Goal: Task Accomplishment & Management: Manage account settings

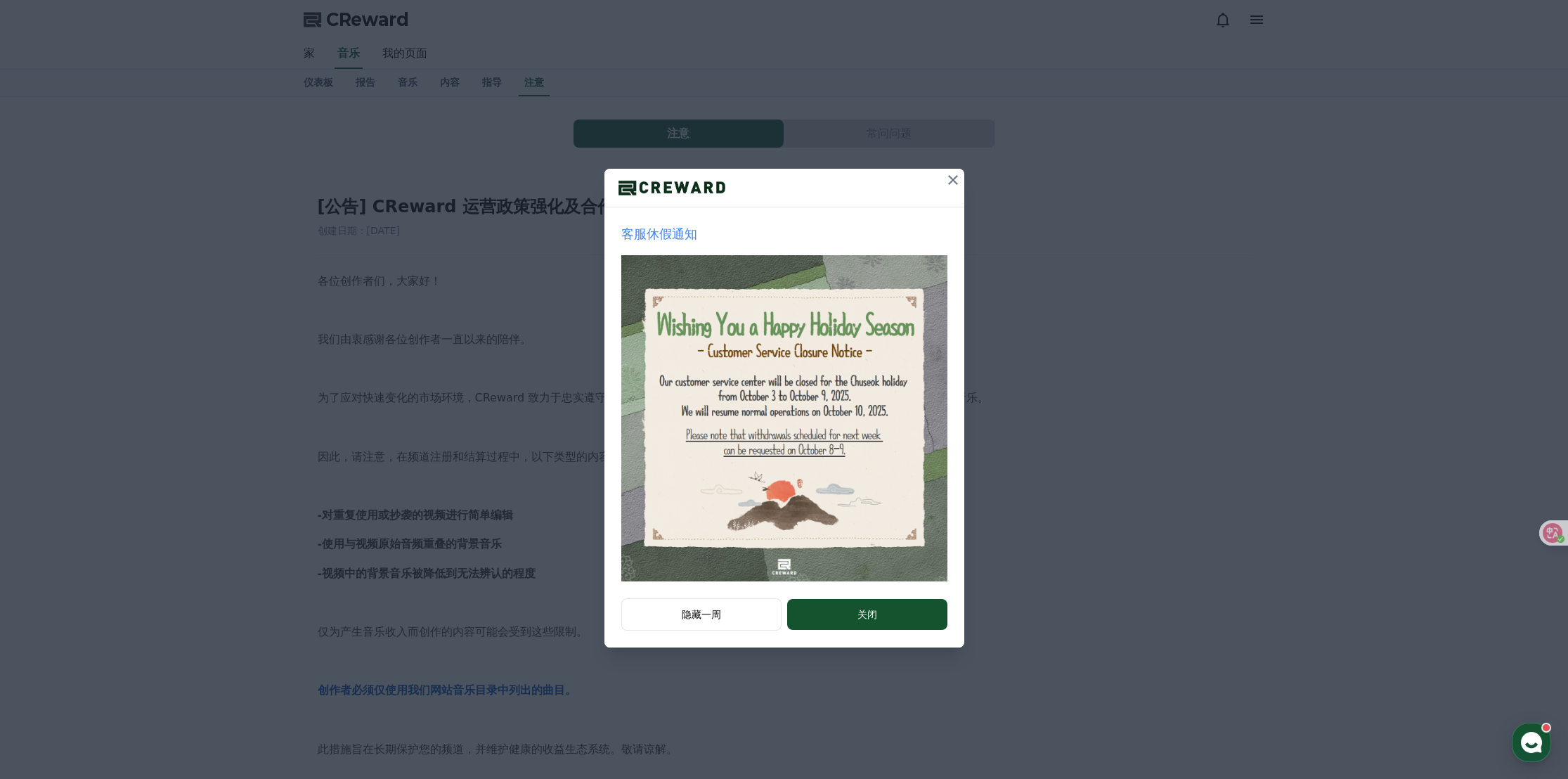
drag, startPoint x: 953, startPoint y: 180, endPoint x: 940, endPoint y: 185, distance: 13.9
click at [953, 180] on icon at bounding box center [952, 180] width 10 height 10
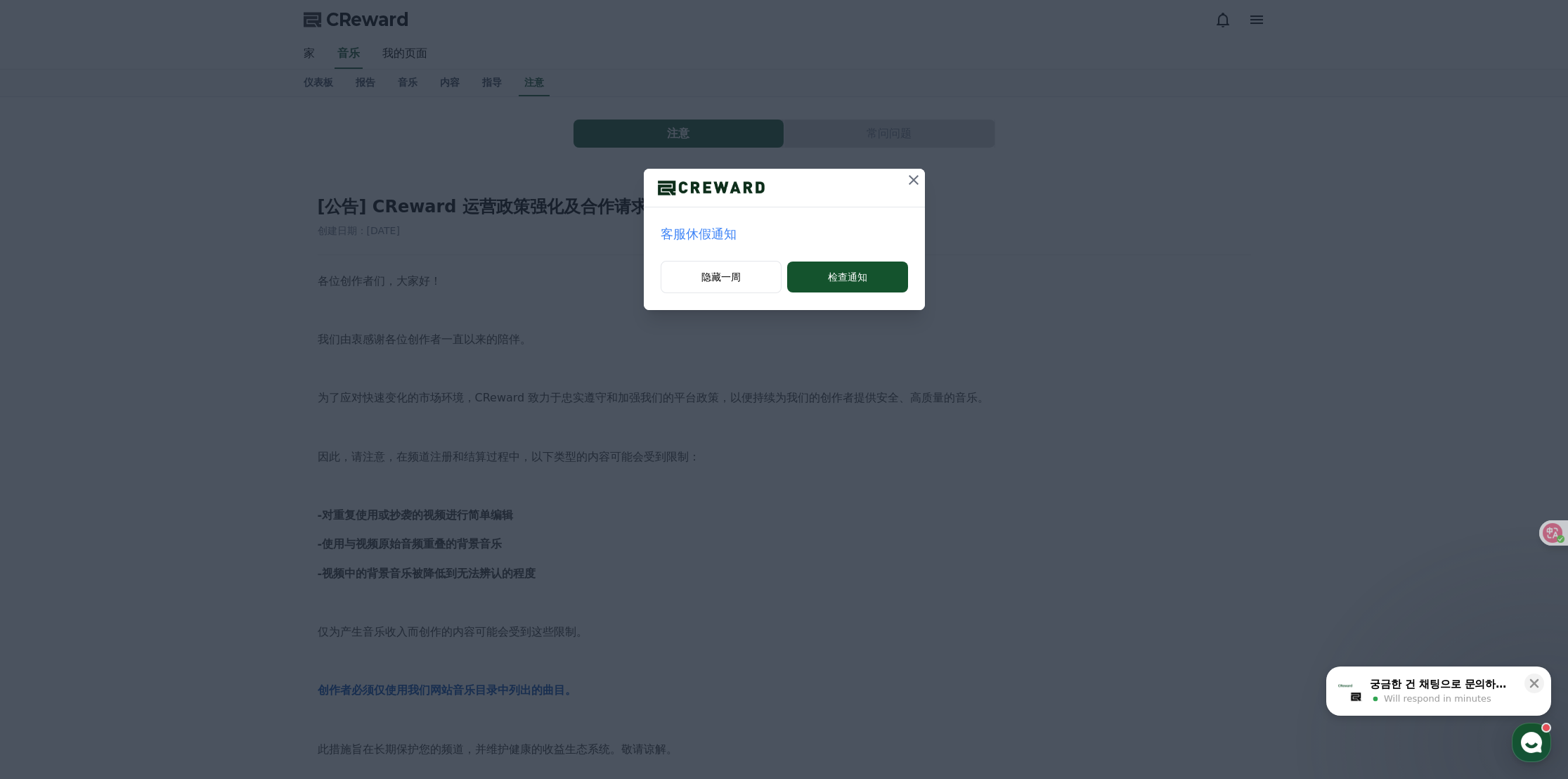
click at [912, 182] on icon at bounding box center [914, 180] width 17 height 17
click at [835, 272] on font "检查通知" at bounding box center [847, 277] width 40 height 11
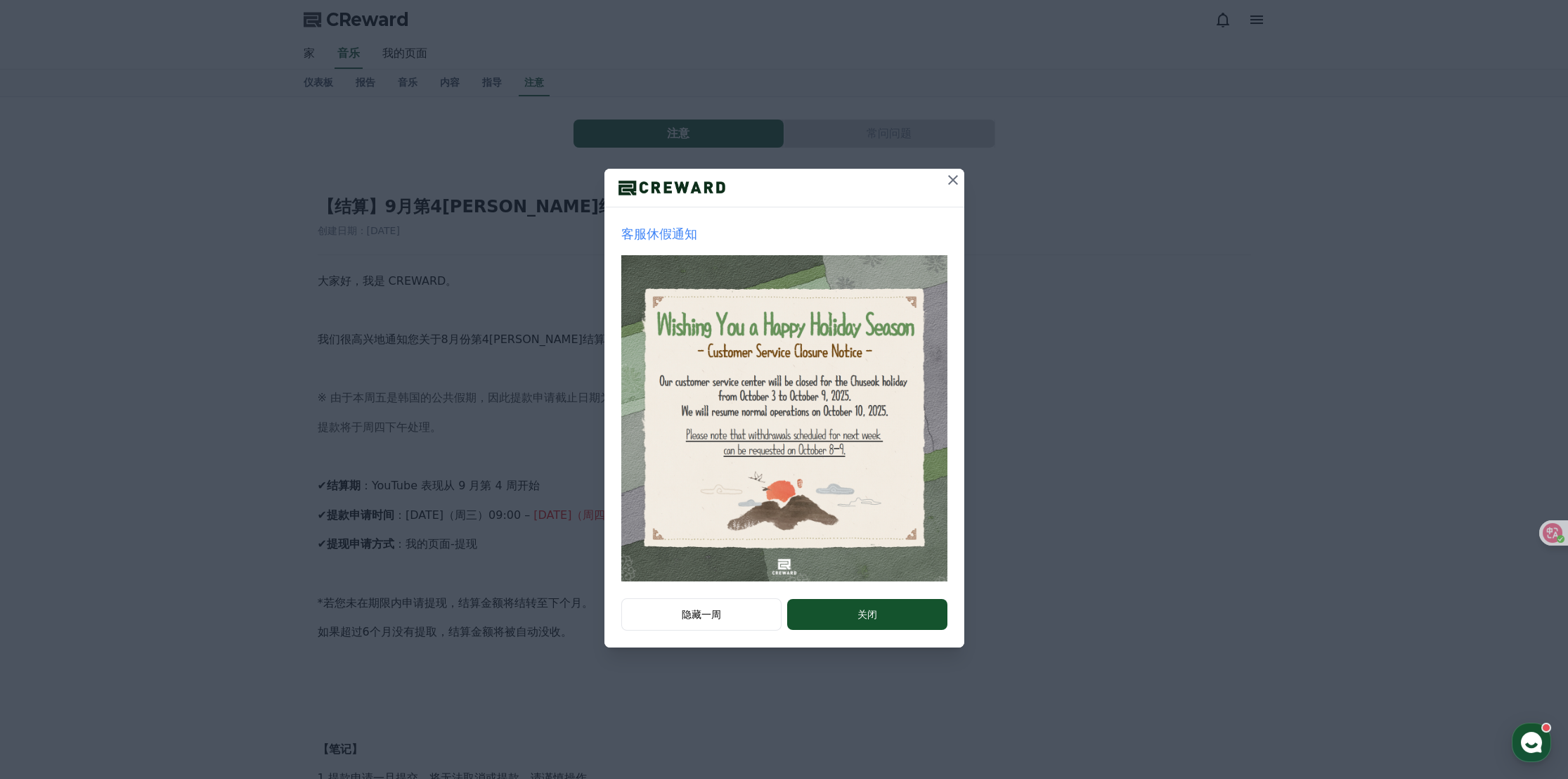
click at [949, 185] on icon at bounding box center [953, 180] width 17 height 17
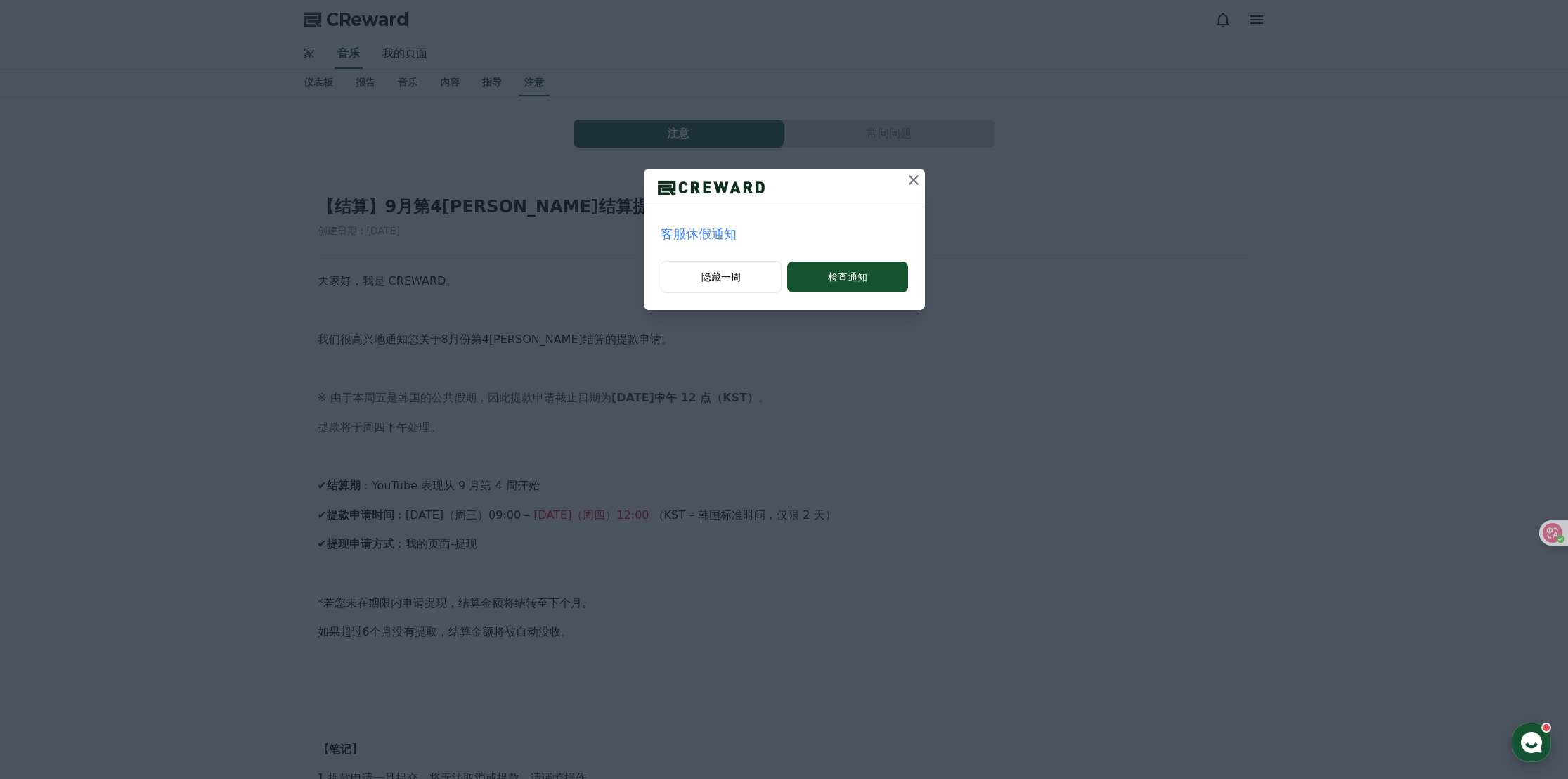
click at [912, 180] on icon at bounding box center [914, 180] width 10 height 10
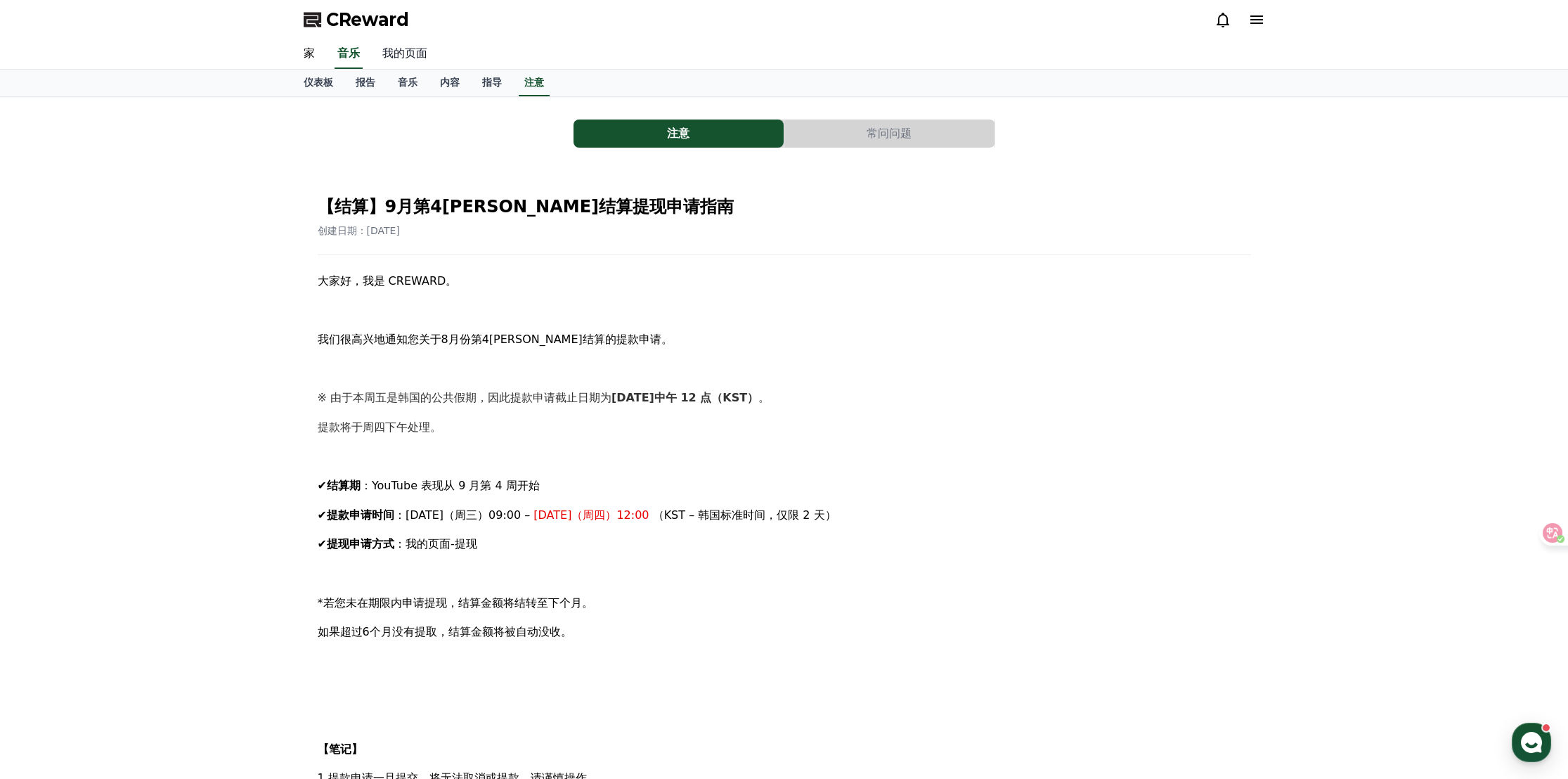
click at [420, 54] on font "我的页面" at bounding box center [405, 53] width 45 height 13
select select "**********"
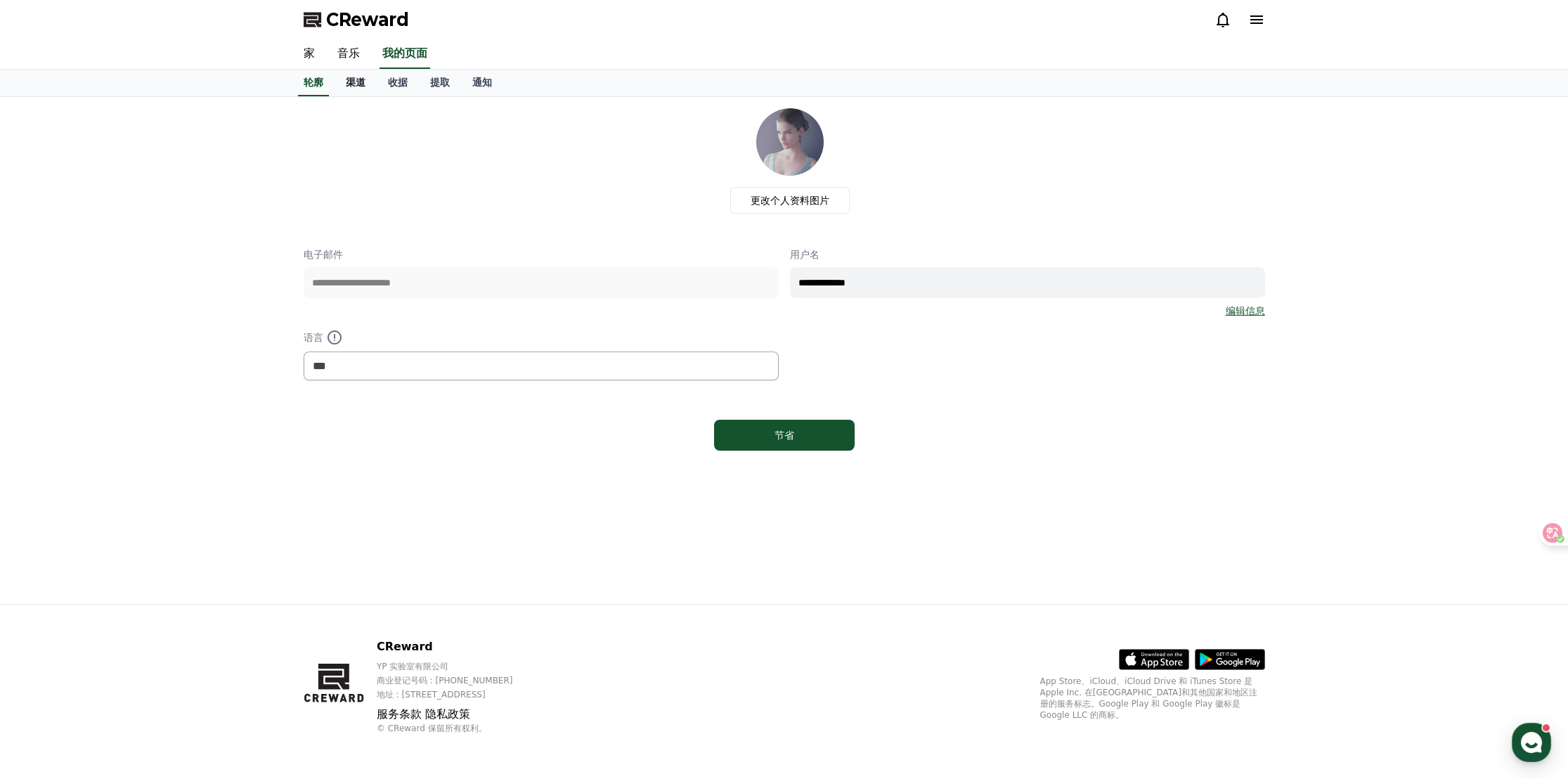
click at [355, 83] on font "渠道" at bounding box center [355, 82] width 19 height 11
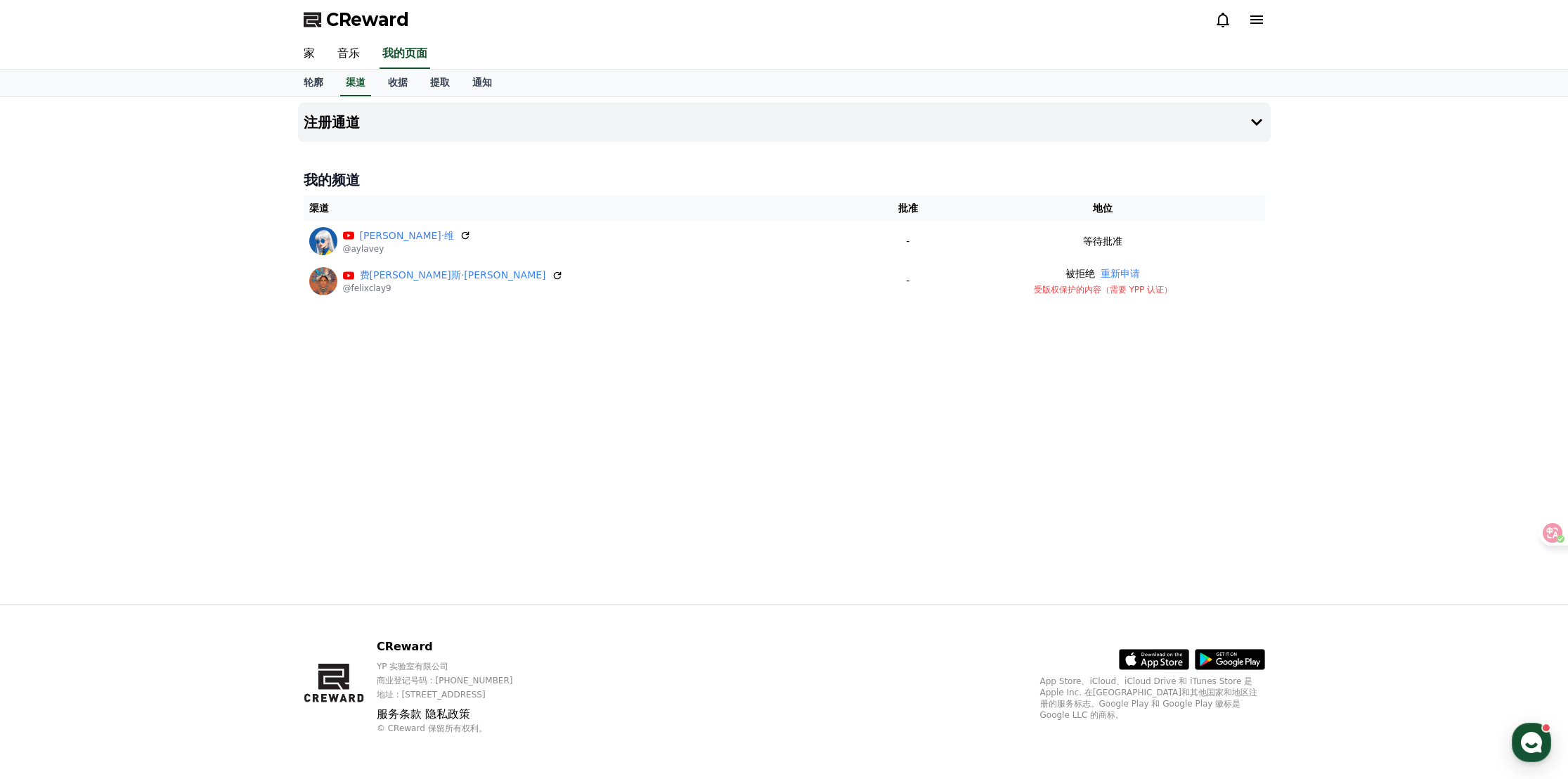
drag, startPoint x: 674, startPoint y: 22, endPoint x: 687, endPoint y: 6, distance: 20.6
click at [675, 19] on div "CReward" at bounding box center [784, 19] width 984 height 40
click at [932, 349] on div "注册通道 我的频道 渠道 批准 地位 [PERSON_NAME] @aylavey - 等待批准 费[PERSON_NAME]斯·[PERSON_NAME] …" at bounding box center [784, 350] width 984 height 507
click at [918, 424] on div "注册通道 我的频道 渠道 批准 地位 [PERSON_NAME] @aylavey - 等待批准 费[PERSON_NAME]斯·[PERSON_NAME] …" at bounding box center [784, 350] width 984 height 507
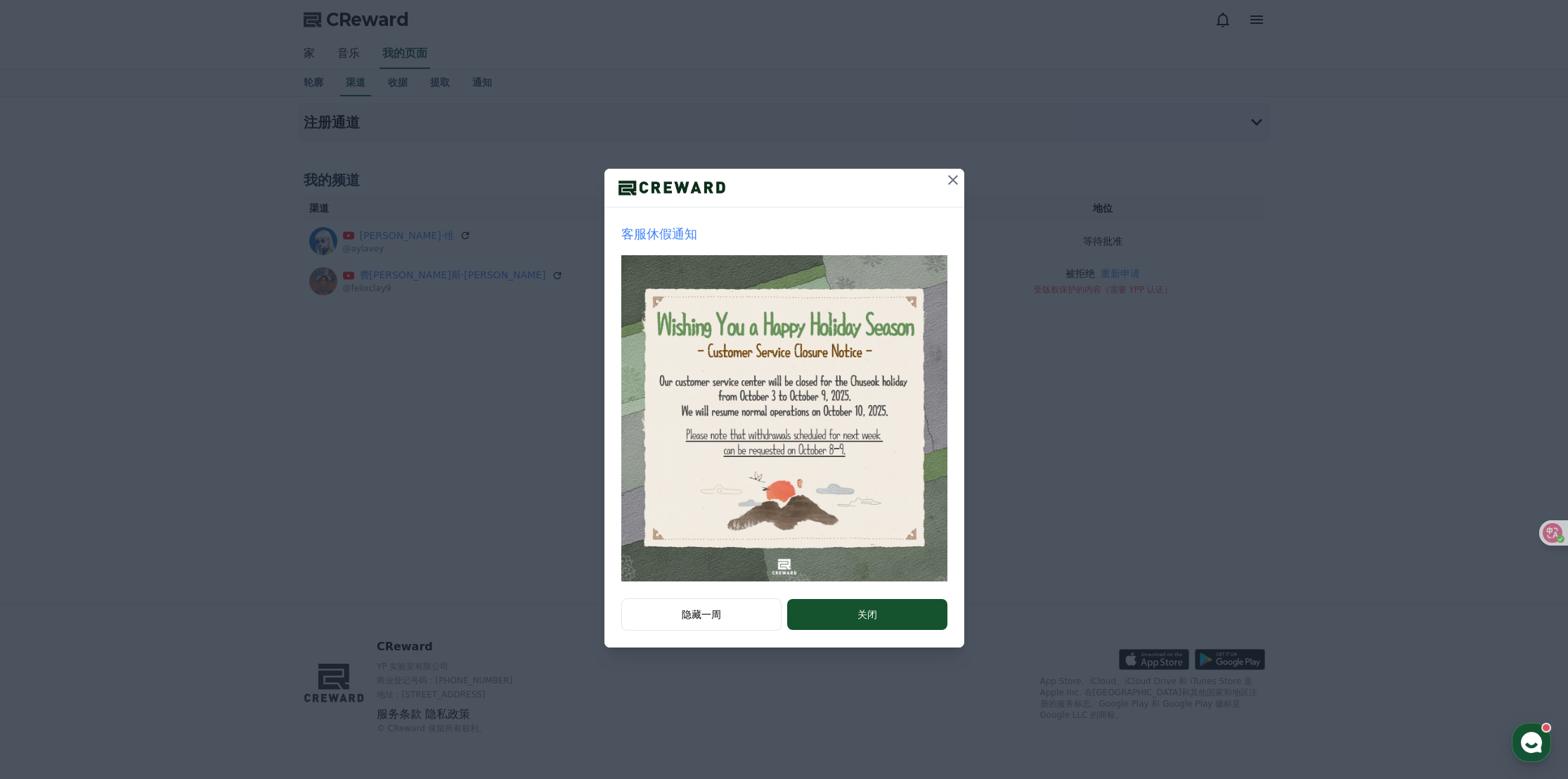
click at [948, 171] on icon at bounding box center [953, 180] width 17 height 17
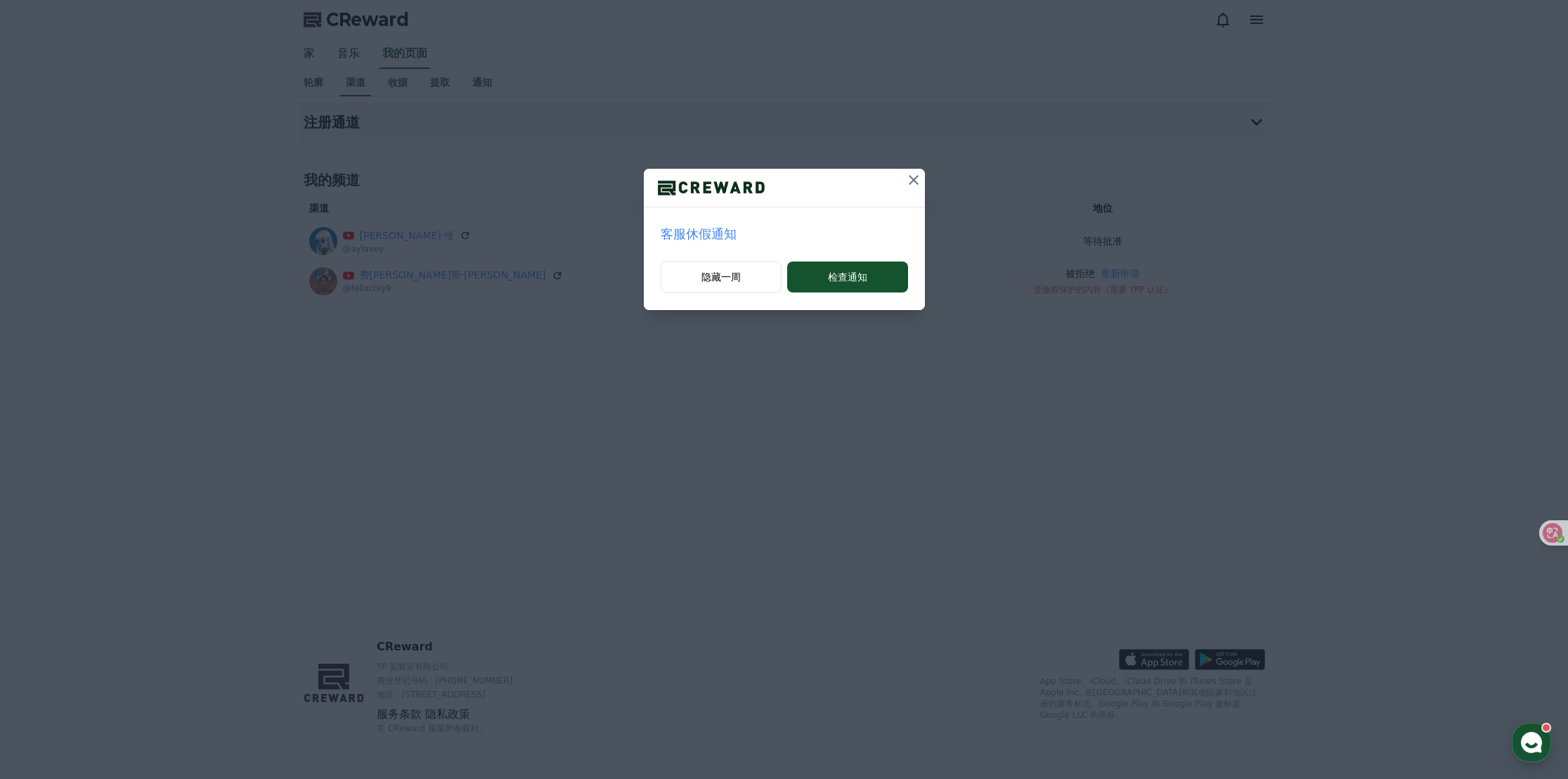
drag, startPoint x: 912, startPoint y: 183, endPoint x: 885, endPoint y: 81, distance: 105.5
click at [910, 182] on icon at bounding box center [914, 180] width 17 height 17
